Goal: Information Seeking & Learning: Check status

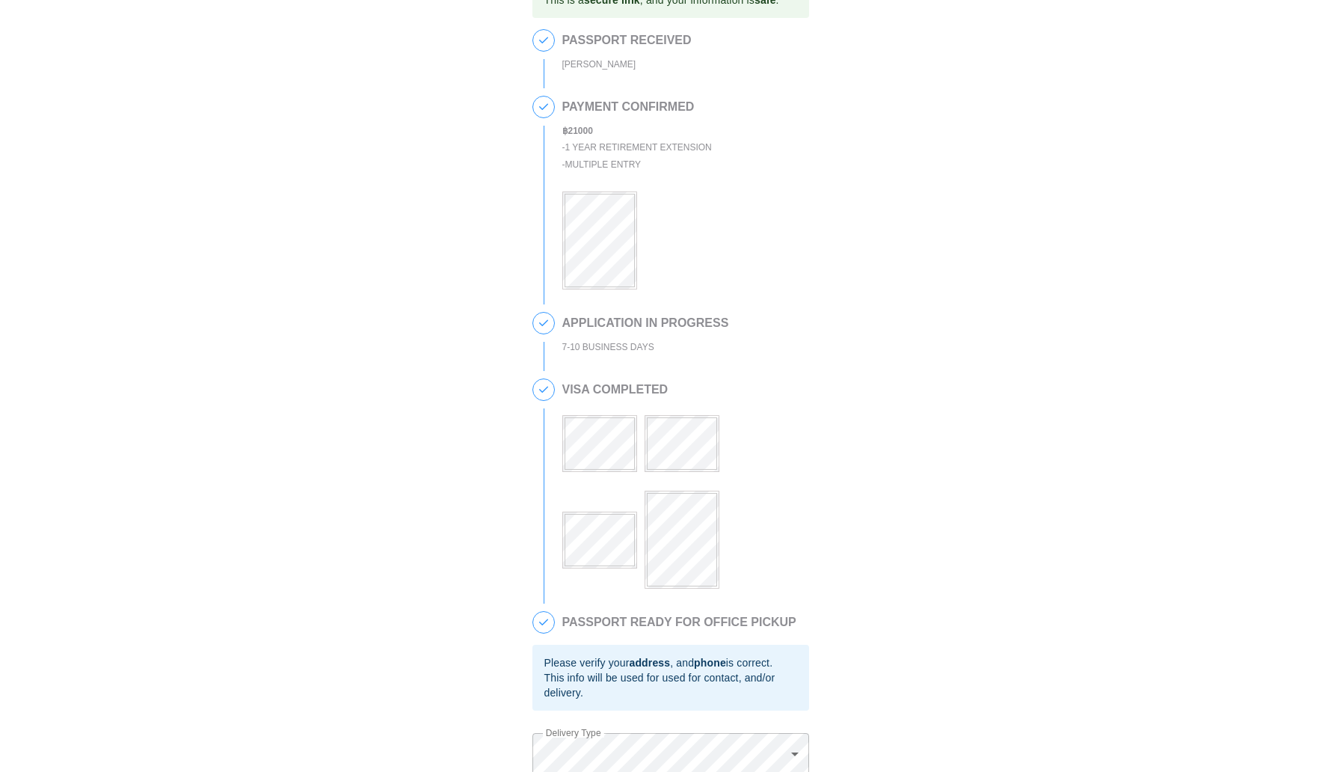
scroll to position [96, 0]
